Goal: Task Accomplishment & Management: Complete application form

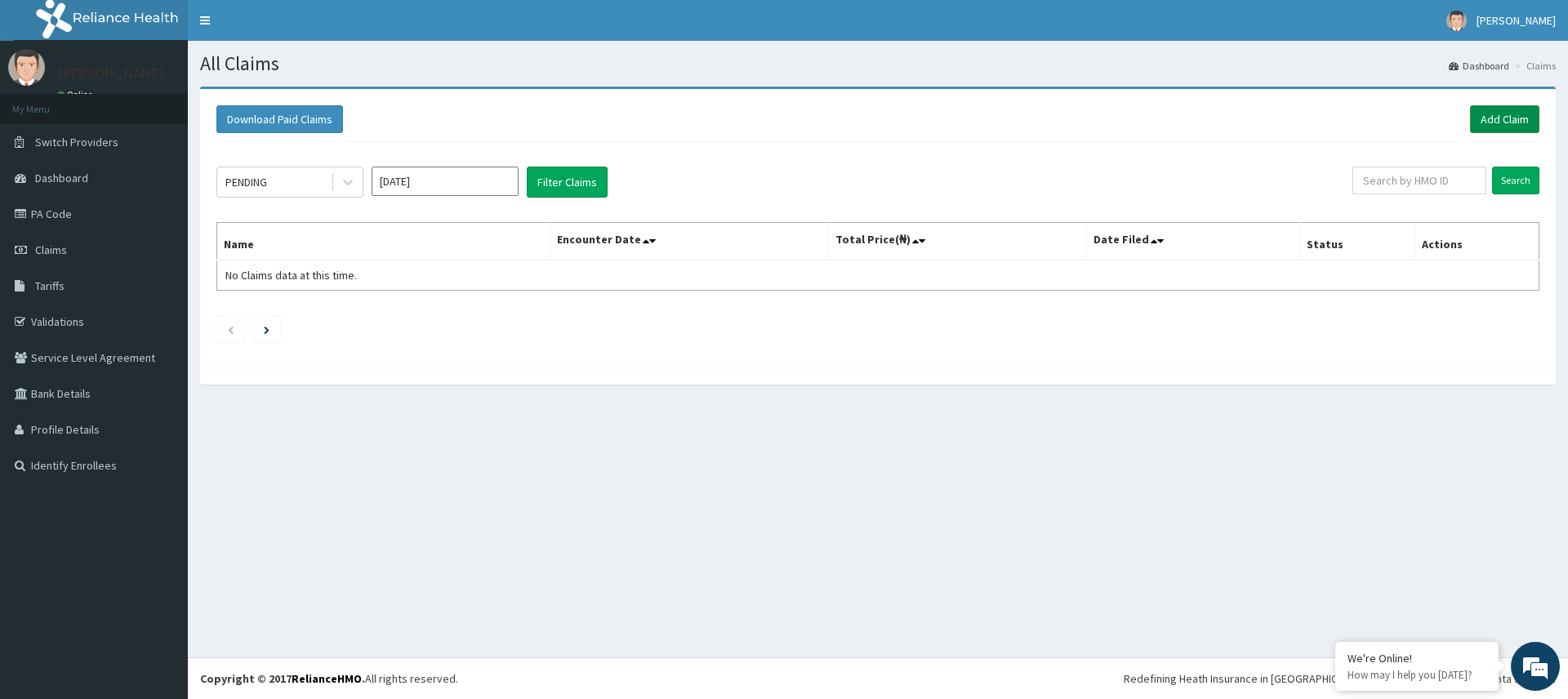
click at [1512, 116] on link "Add Claim" at bounding box center [1504, 119] width 69 height 27
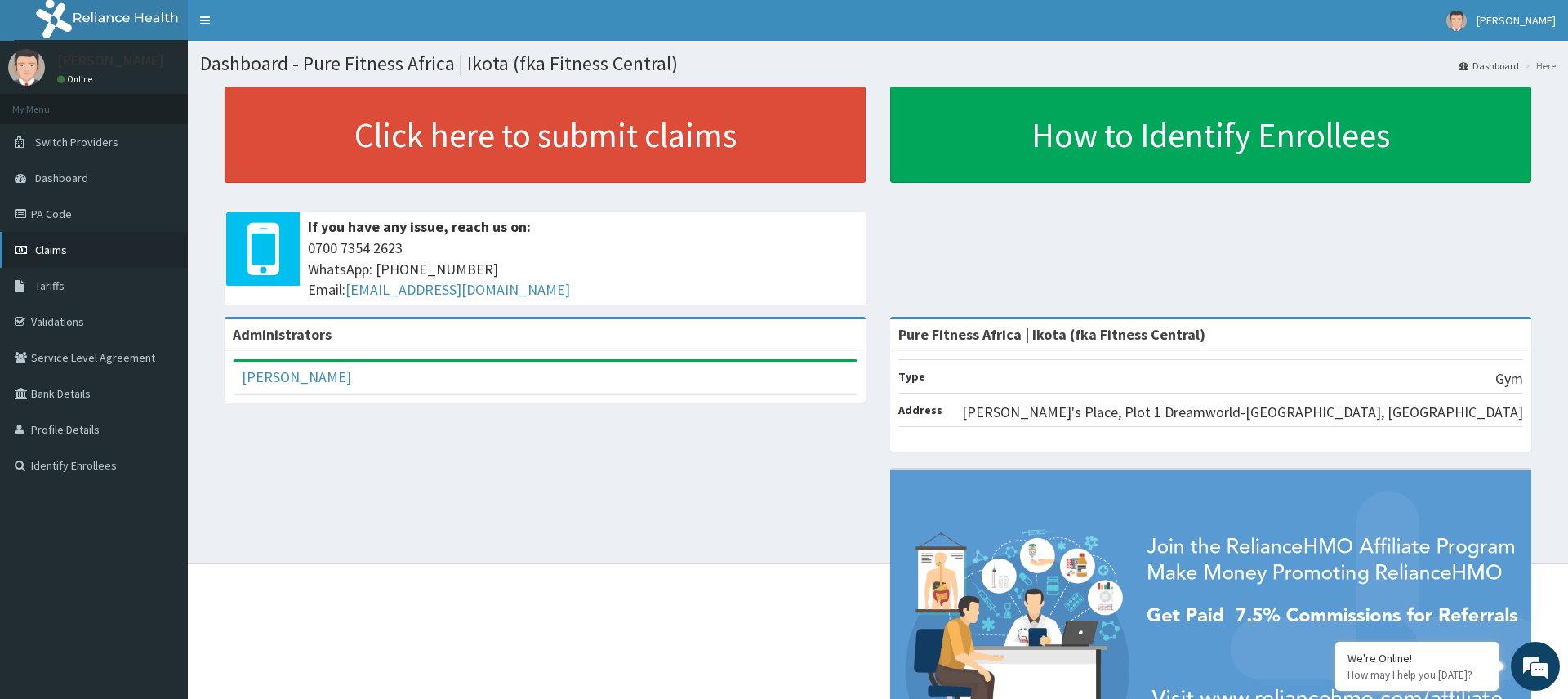
click at [54, 254] on span "Claims" at bounding box center [51, 250] width 32 height 15
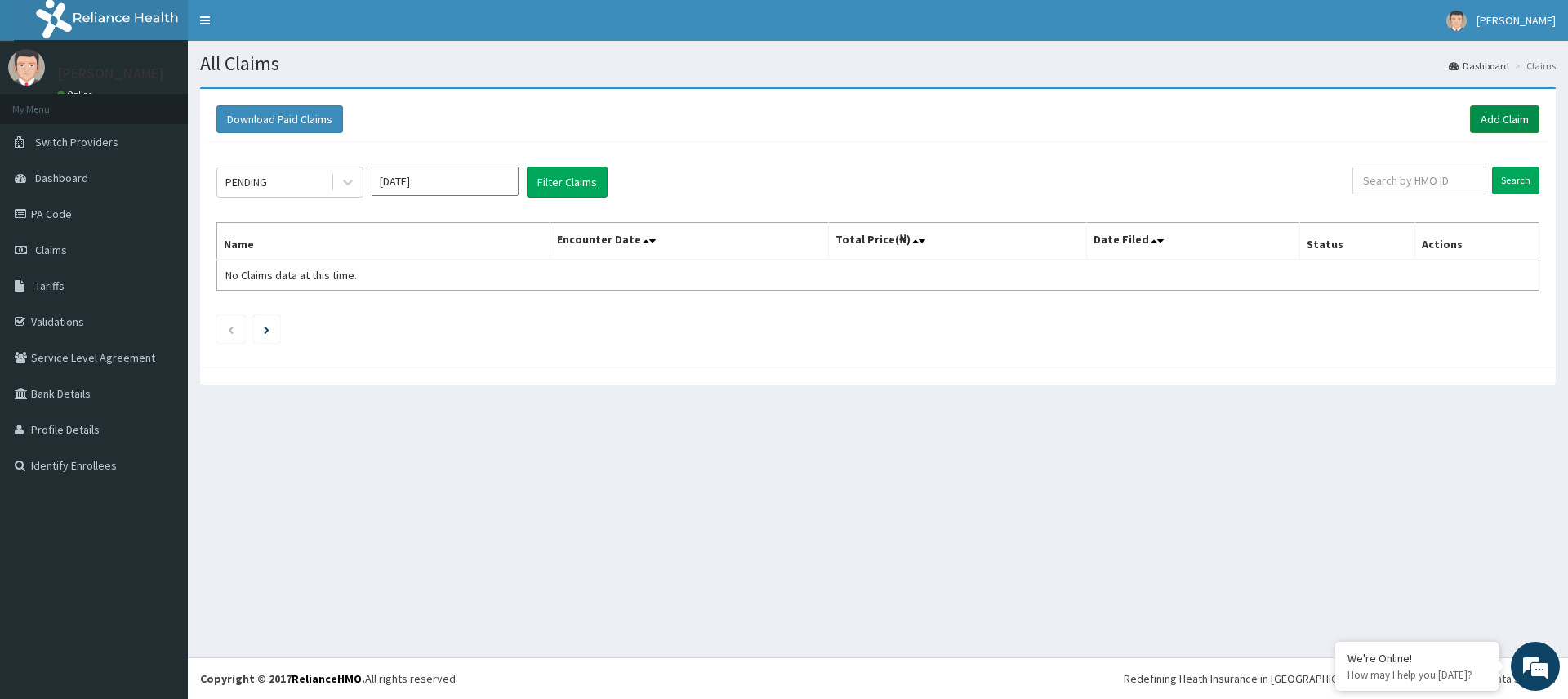
click at [1495, 122] on link "Add Claim" at bounding box center [1504, 119] width 69 height 27
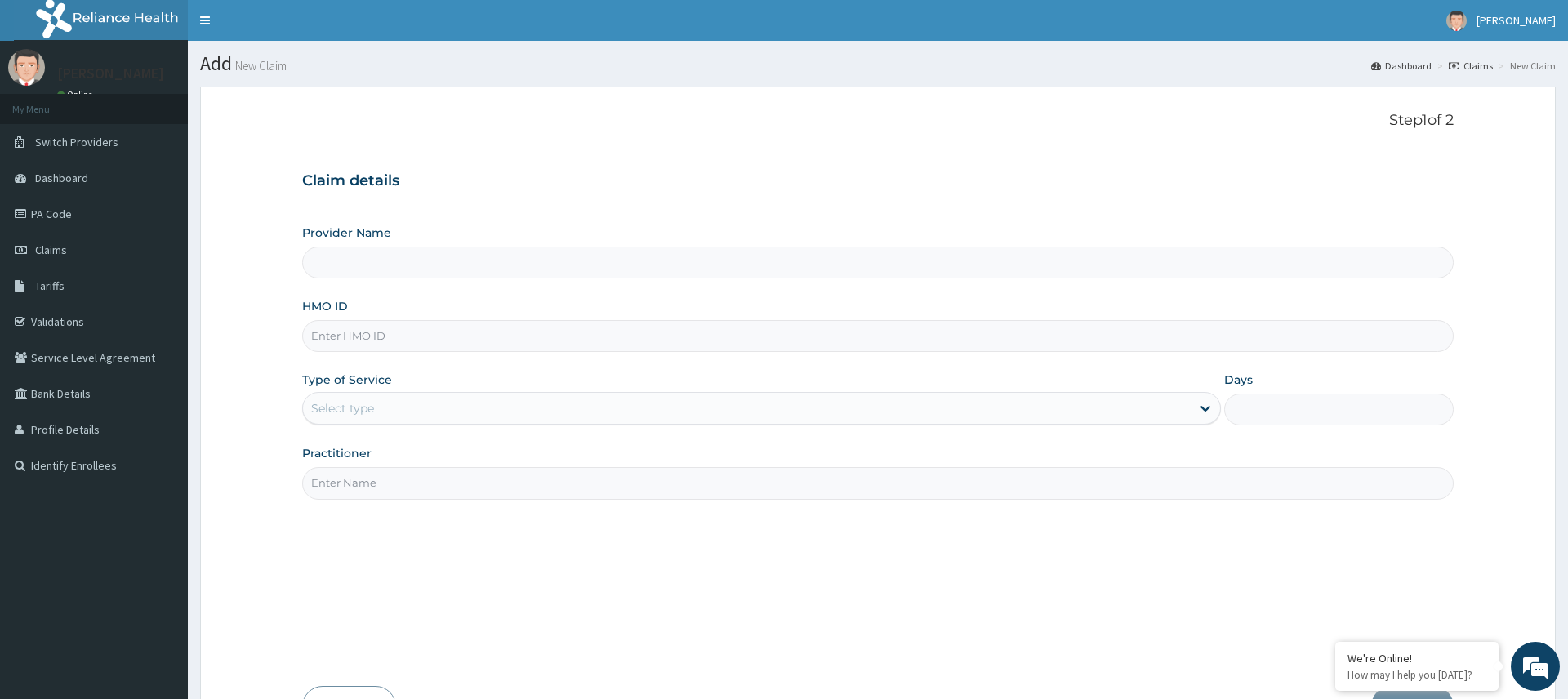
type input "Pure Fitness Africa | Ikota (fka Fitness Central)"
type input "1"
click at [510, 478] on input "Practitioner" at bounding box center [877, 483] width 1150 height 32
type input "fit"
click at [401, 338] on input "HMO ID" at bounding box center [877, 336] width 1150 height 32
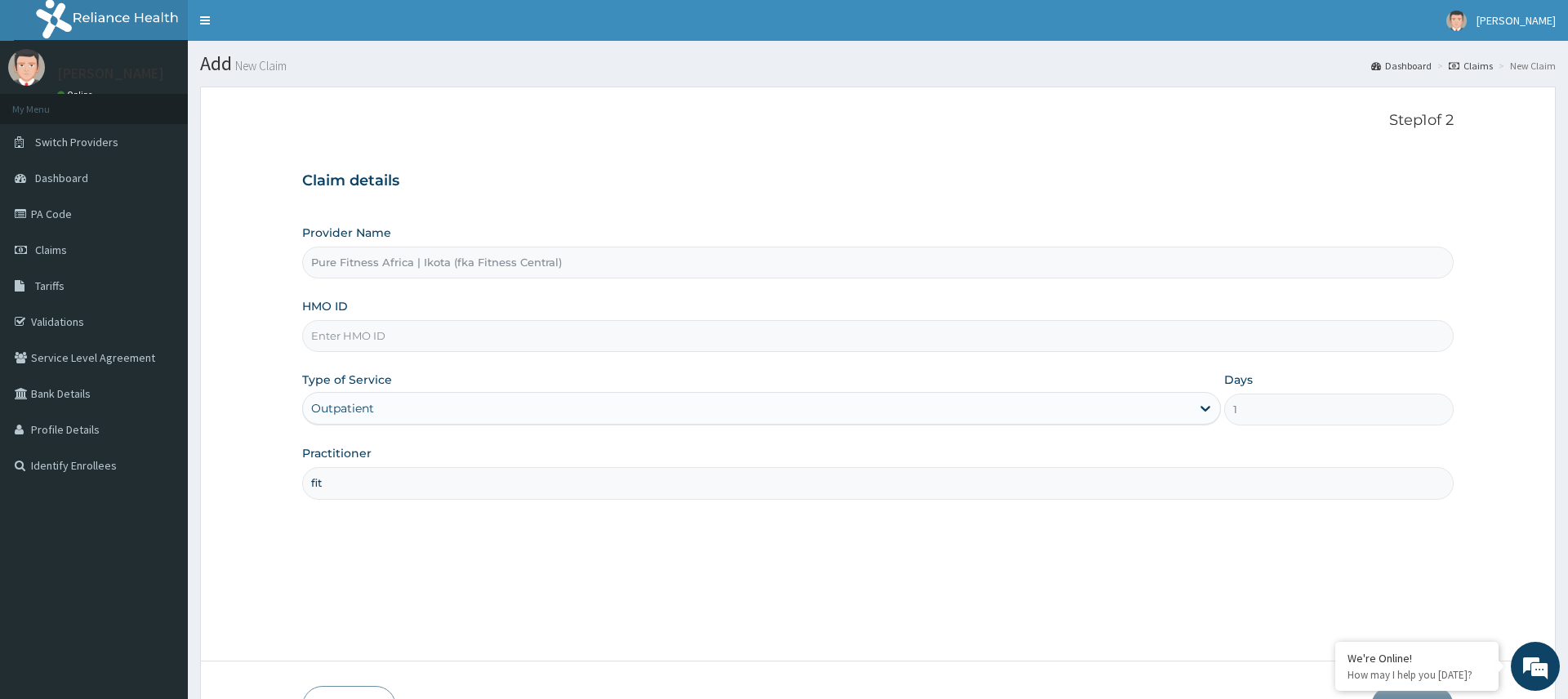
click at [550, 364] on div "Provider Name Pure Fitness Africa | Ikota (fka Fitness Central) HMO ID Type of …" at bounding box center [877, 362] width 1150 height 275
click at [621, 369] on div "Provider Name Pure Fitness Africa | Ikota (fka Fitness Central) HMO ID Type of …" at bounding box center [877, 362] width 1150 height 275
drag, startPoint x: 360, startPoint y: 339, endPoint x: 344, endPoint y: 325, distance: 21.3
click at [359, 335] on input "HMO ID" at bounding box center [877, 336] width 1150 height 32
type input "ABP/10051/A"
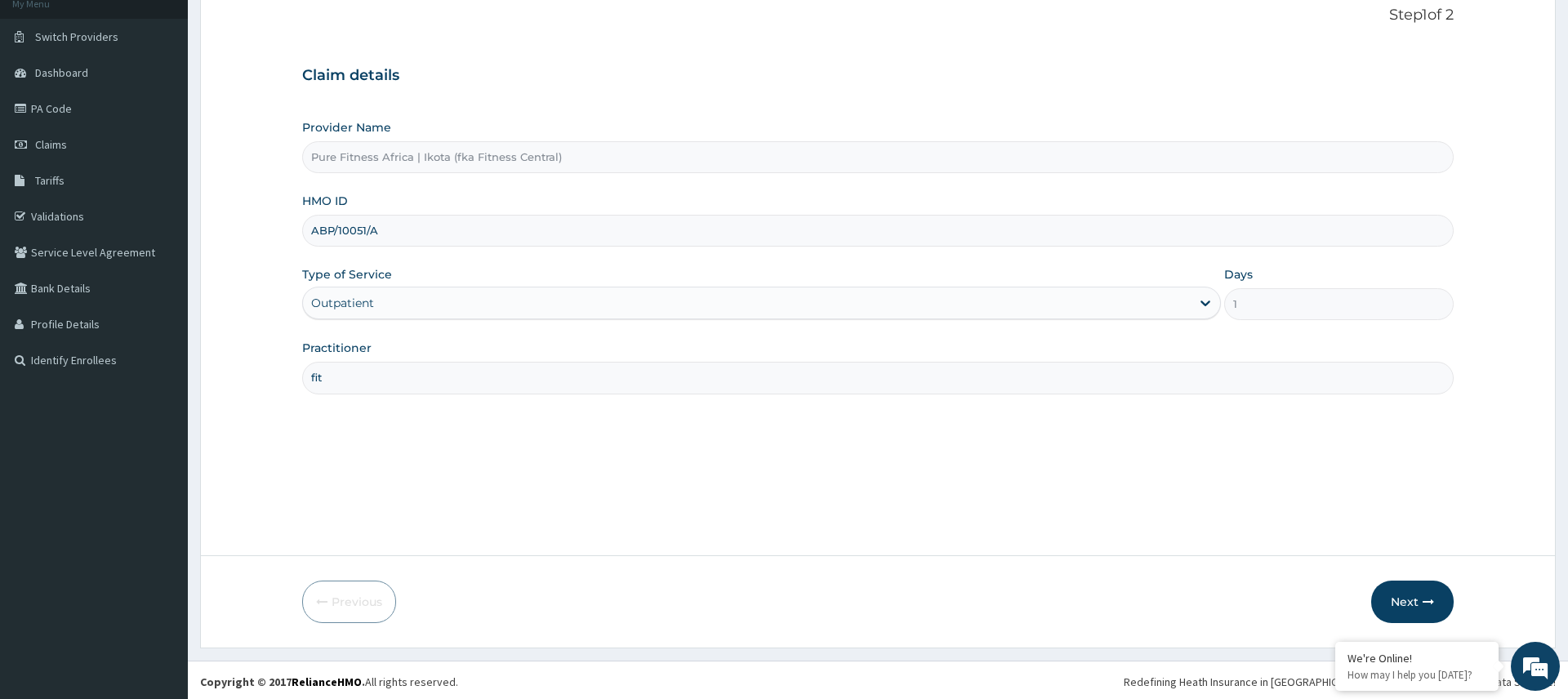
scroll to position [109, 0]
click at [1421, 593] on button "Next" at bounding box center [1412, 598] width 82 height 42
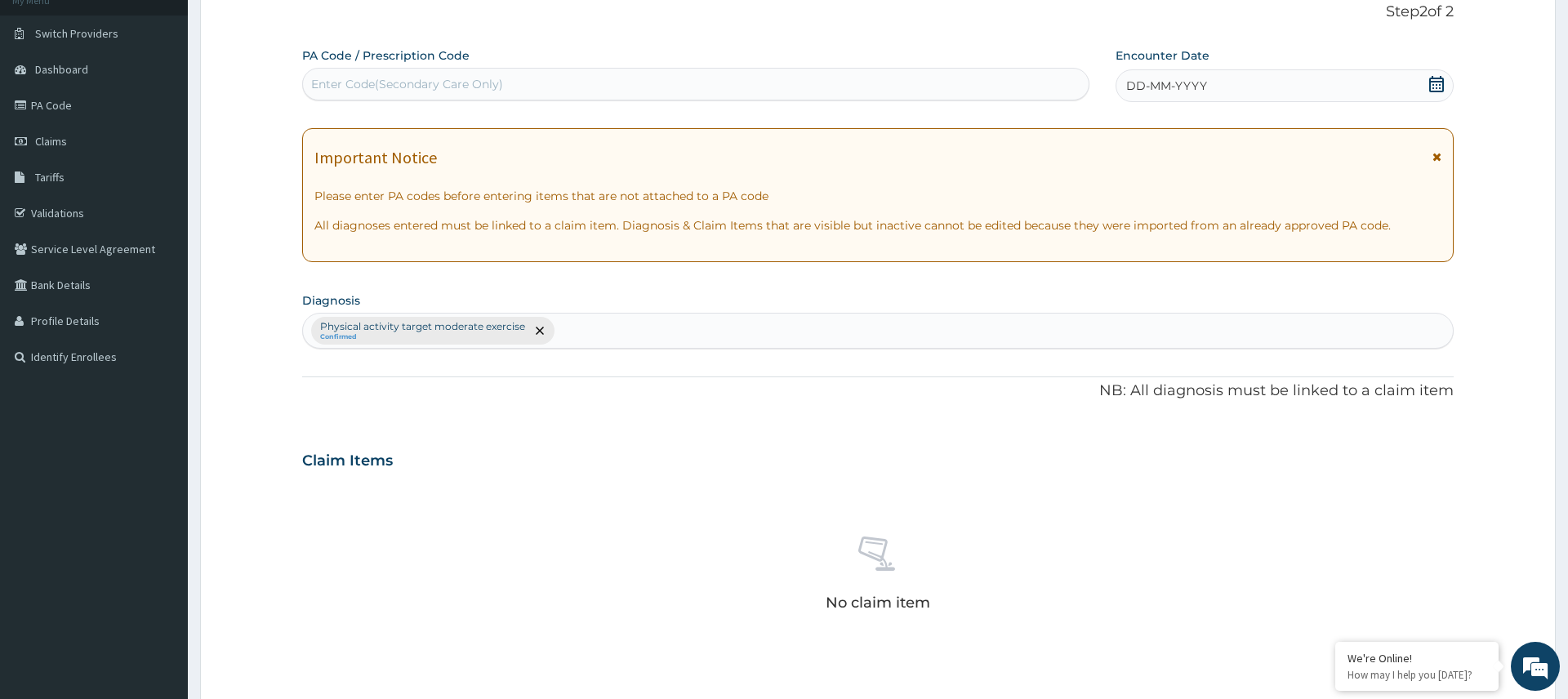
click at [522, 72] on div "Enter Code(Secondary Care Only)" at bounding box center [695, 83] width 785 height 26
type input "PA/544A08"
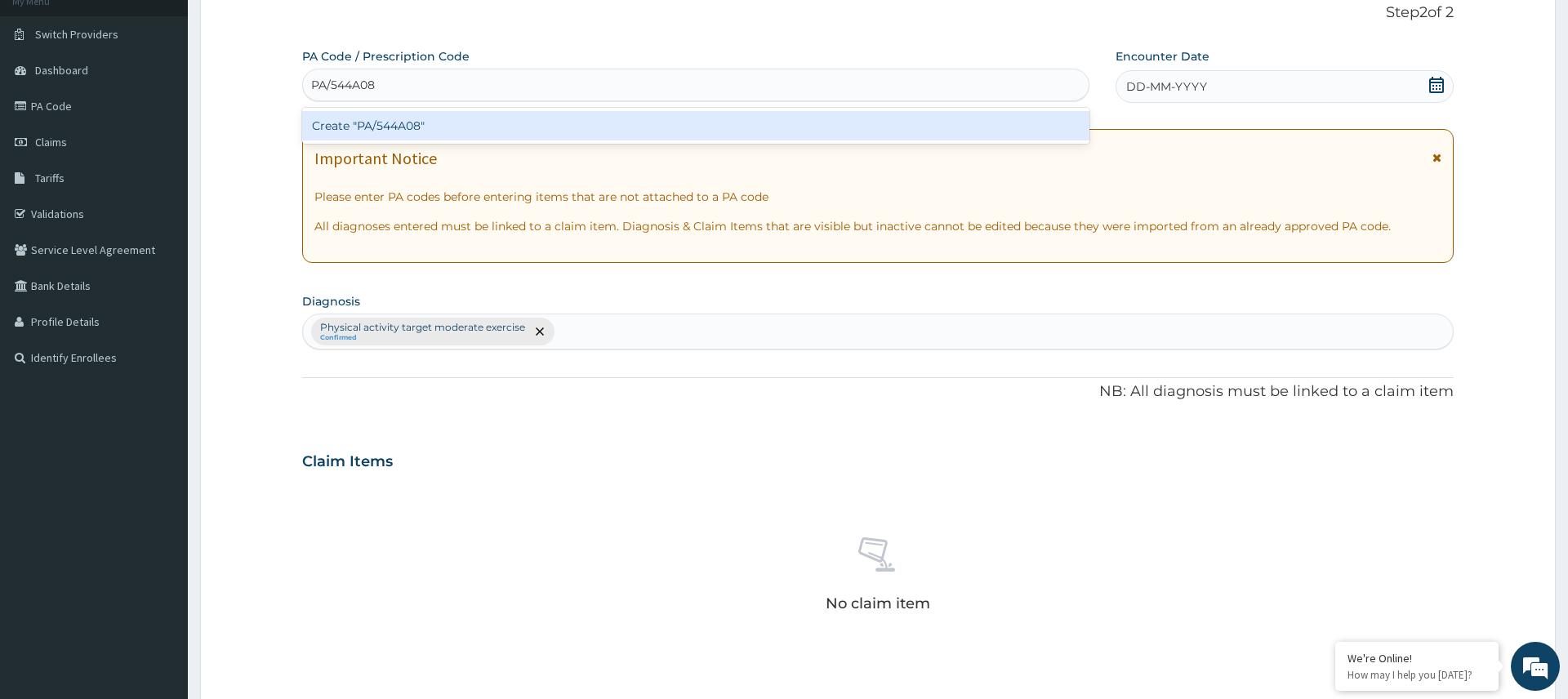
click at [416, 123] on div "Create "PA/544A08"" at bounding box center [695, 126] width 787 height 29
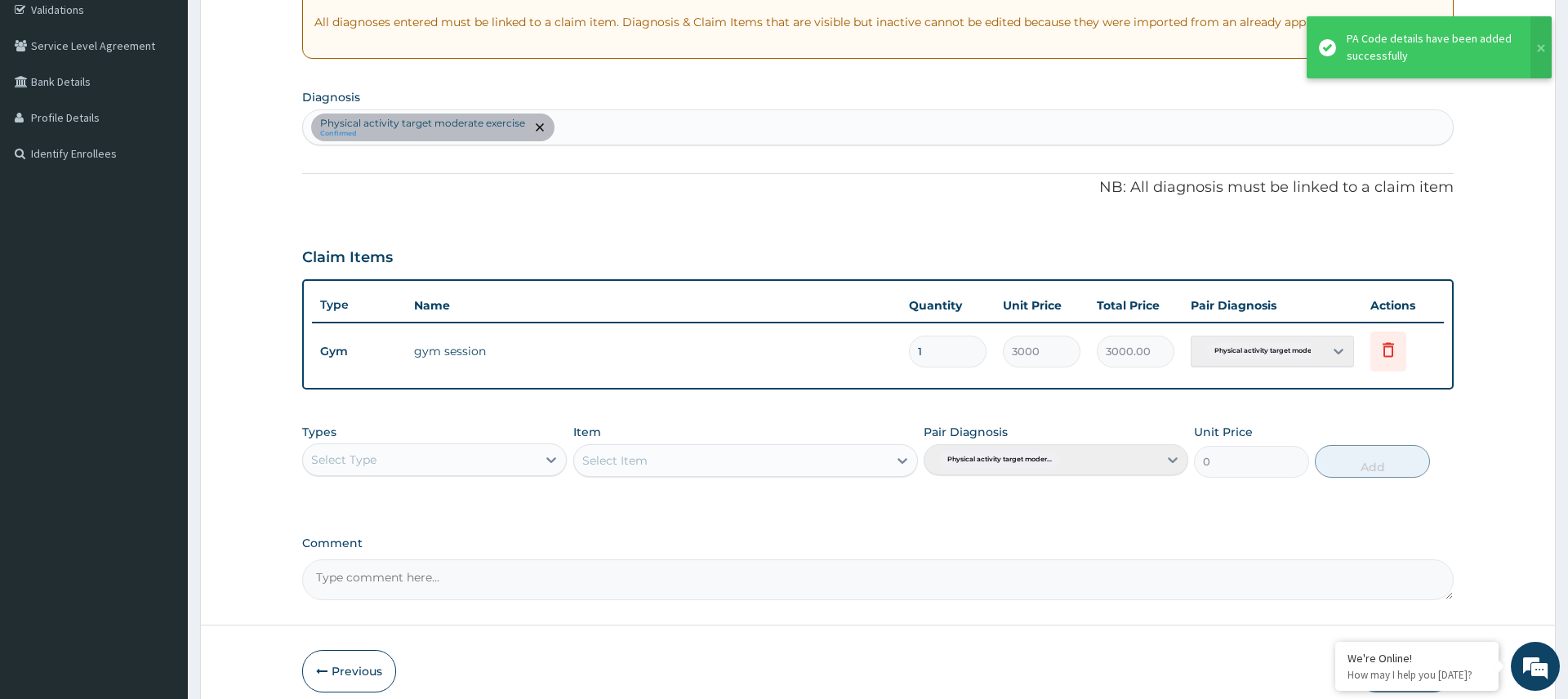
scroll to position [384, 0]
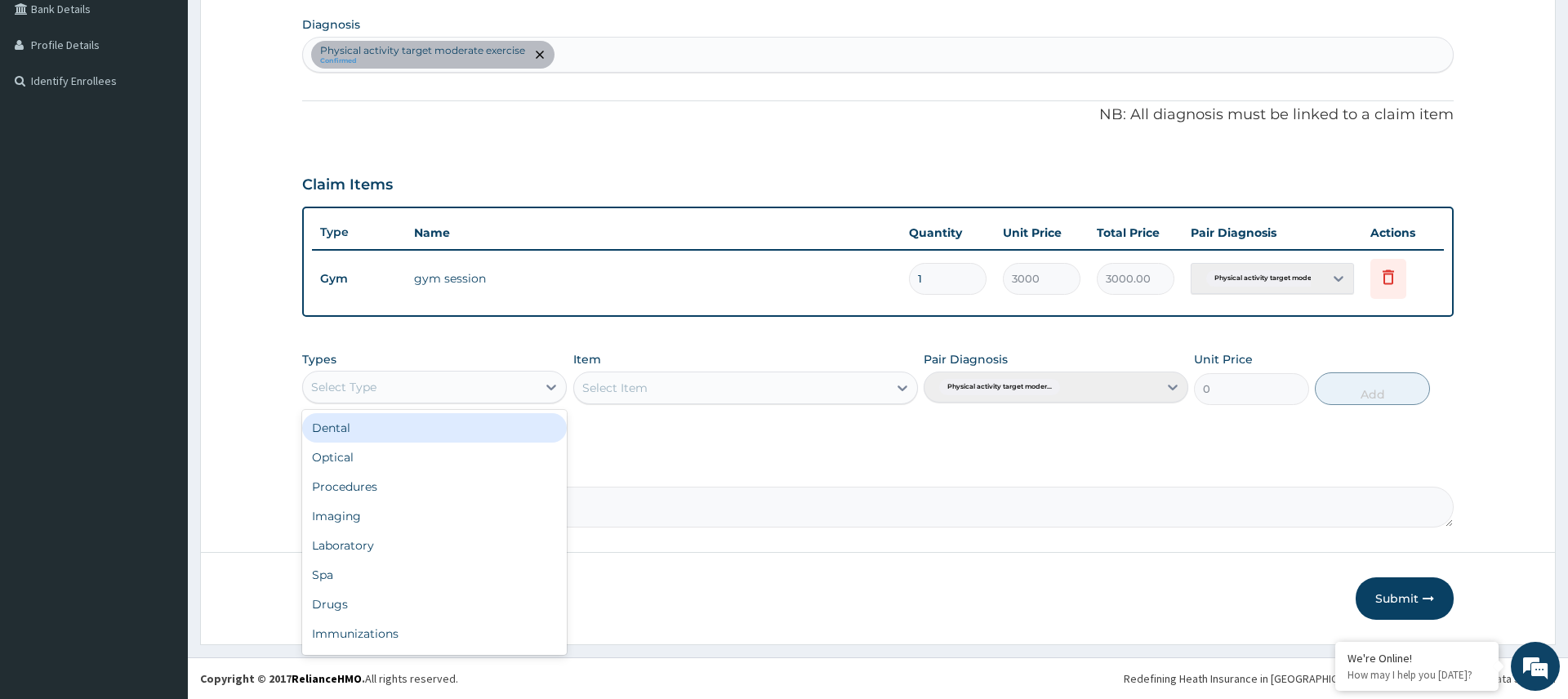
click at [525, 391] on div "Select Type" at bounding box center [419, 387] width 234 height 26
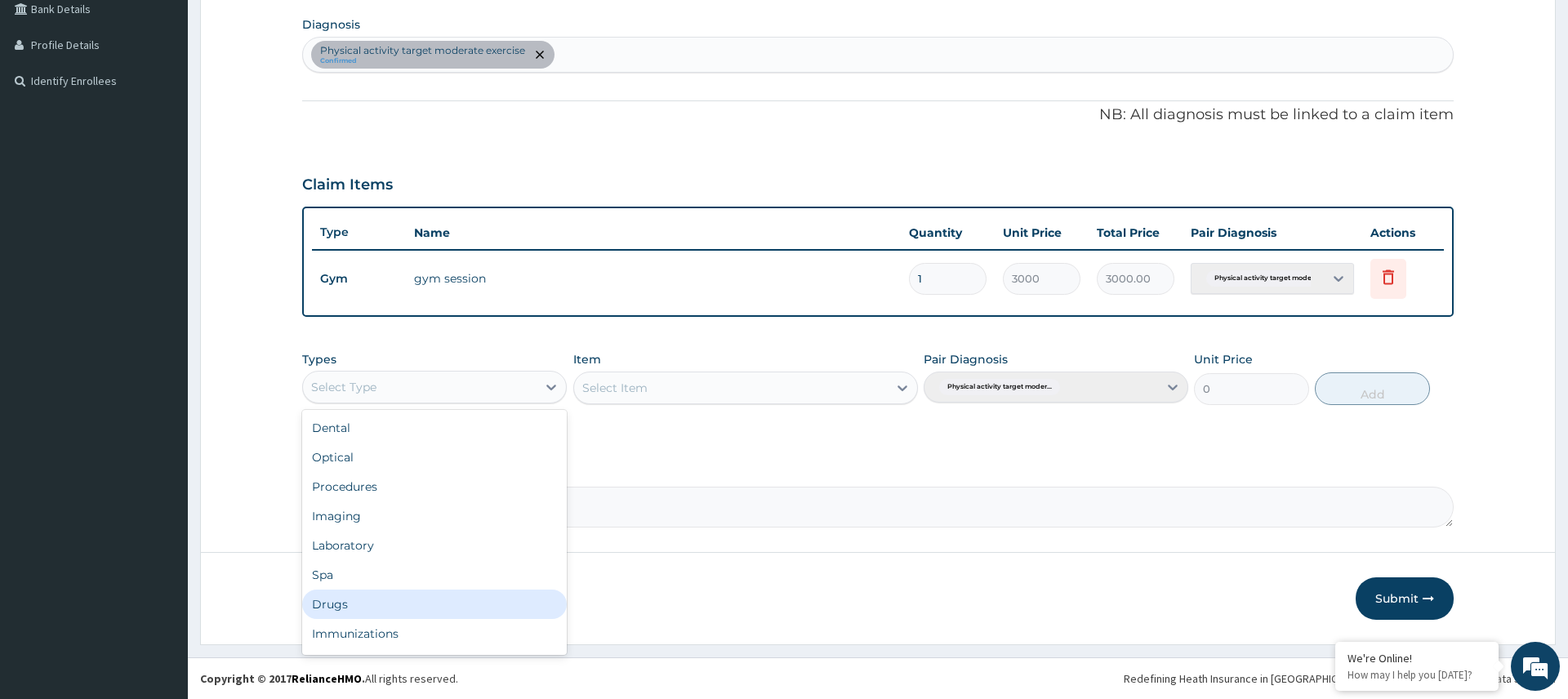
scroll to position [56, 0]
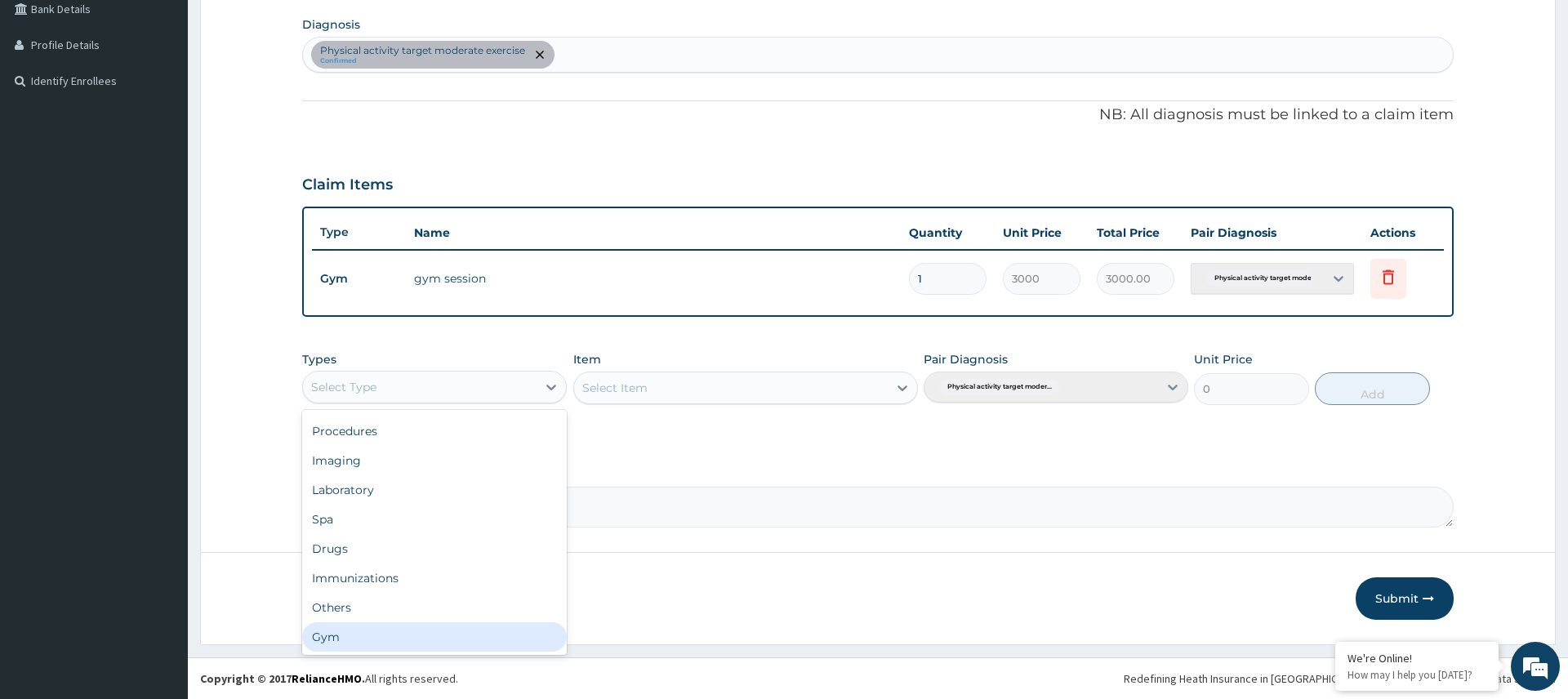
click at [404, 642] on div "Gym" at bounding box center [434, 637] width 265 height 29
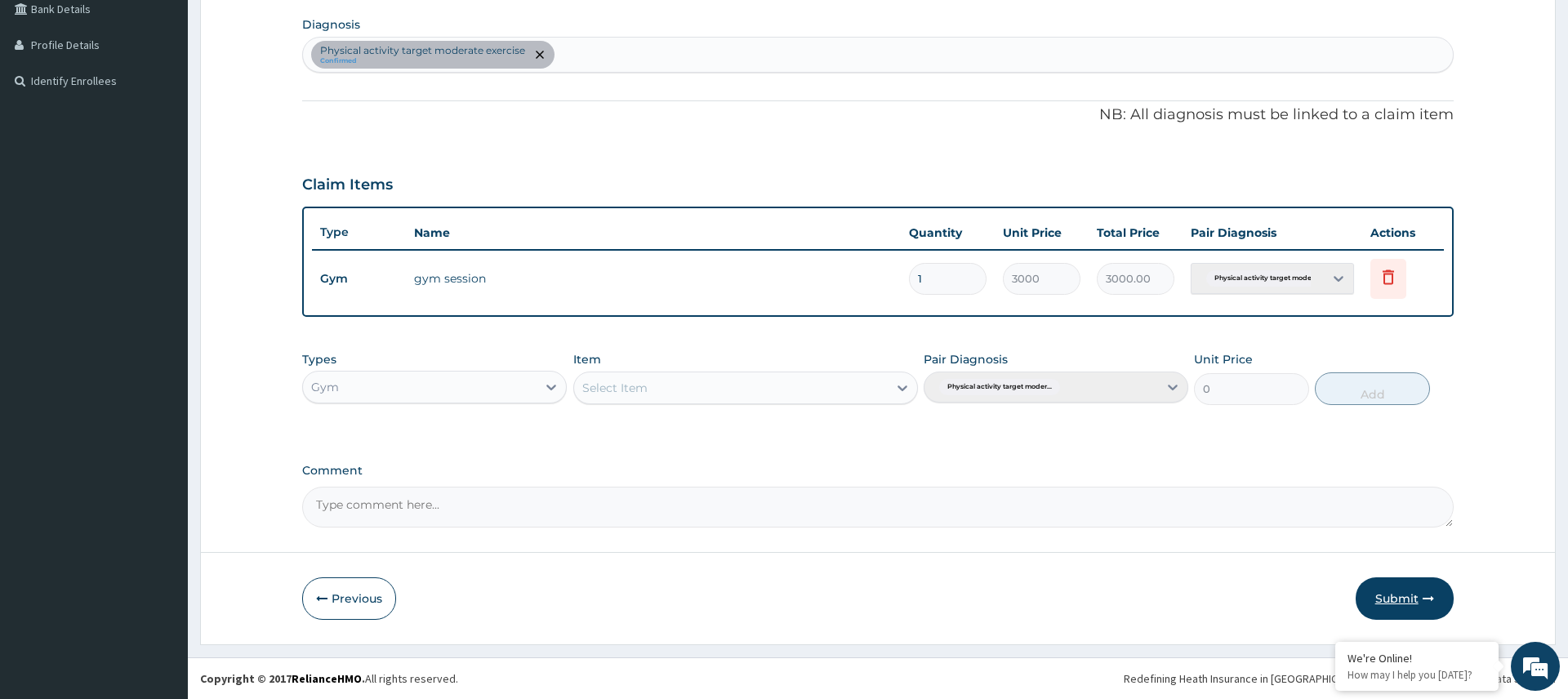
click at [1383, 603] on button "Submit" at bounding box center [1405, 598] width 98 height 42
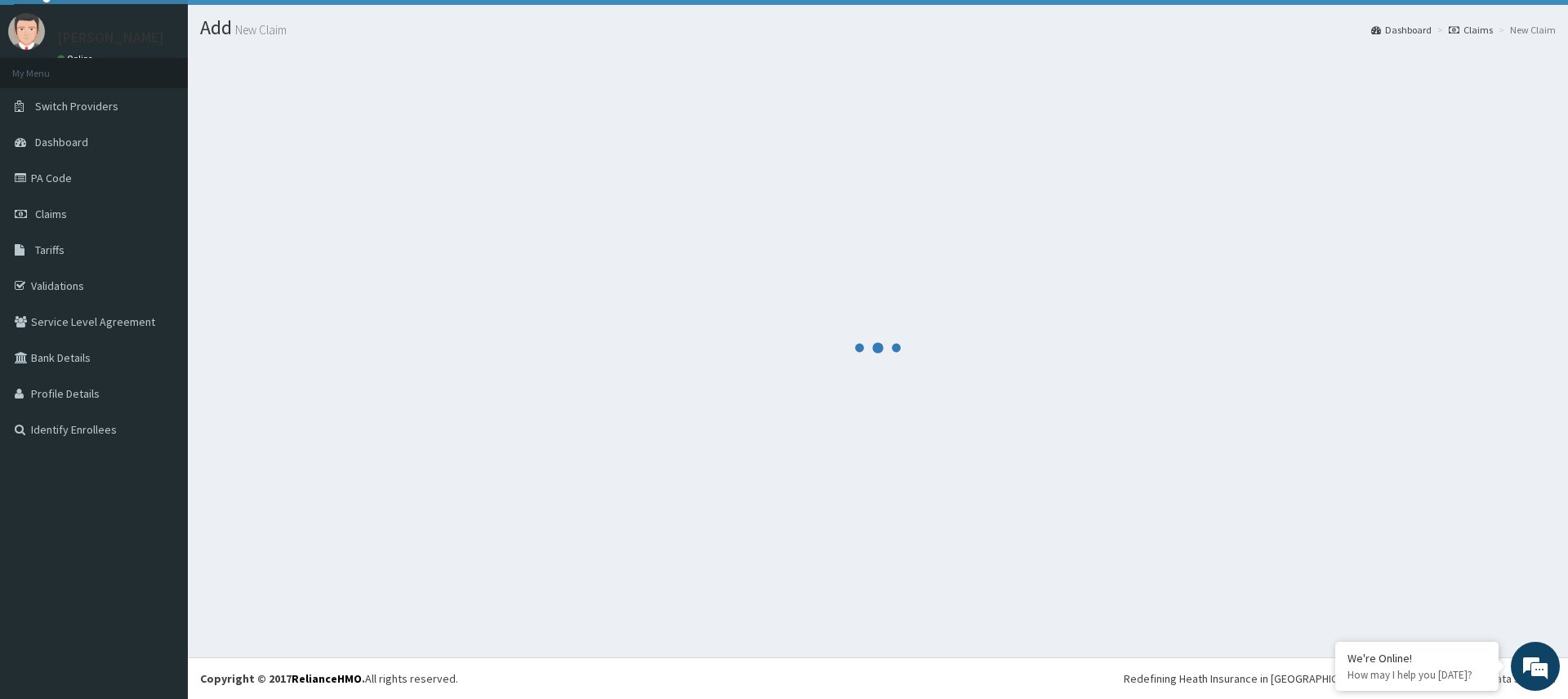
scroll to position [384, 0]
